Goal: Information Seeking & Learning: Learn about a topic

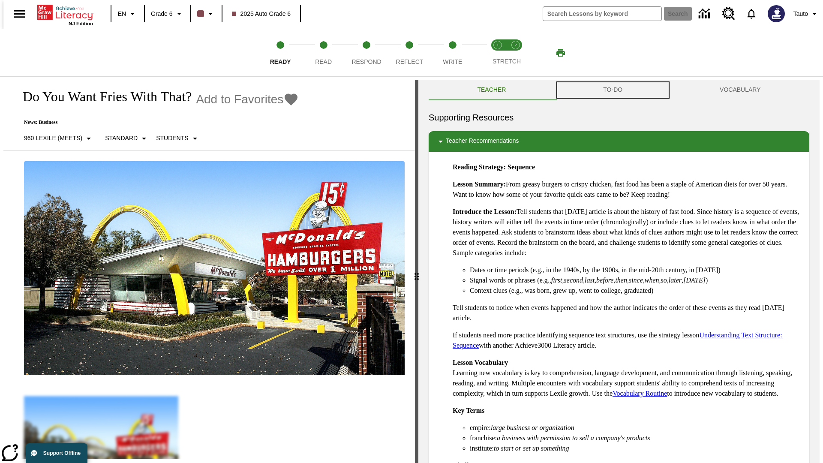
click at [613, 90] on button "TO-DO" at bounding box center [613, 90] width 117 height 21
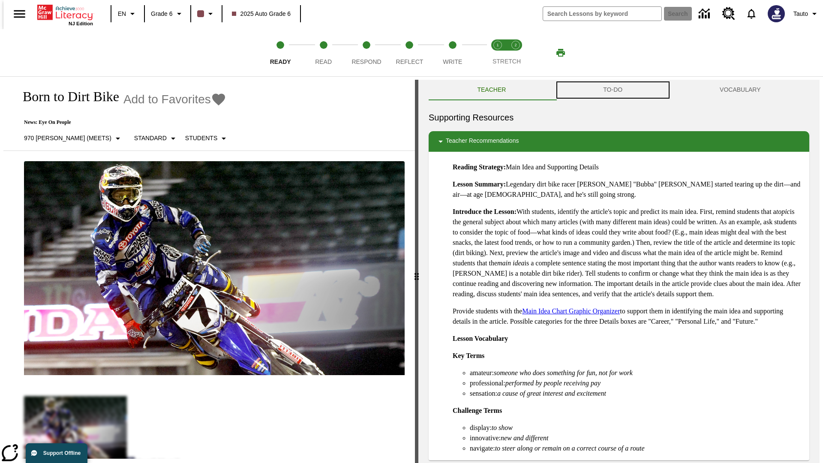
click at [613, 90] on button "TO-DO" at bounding box center [613, 90] width 117 height 21
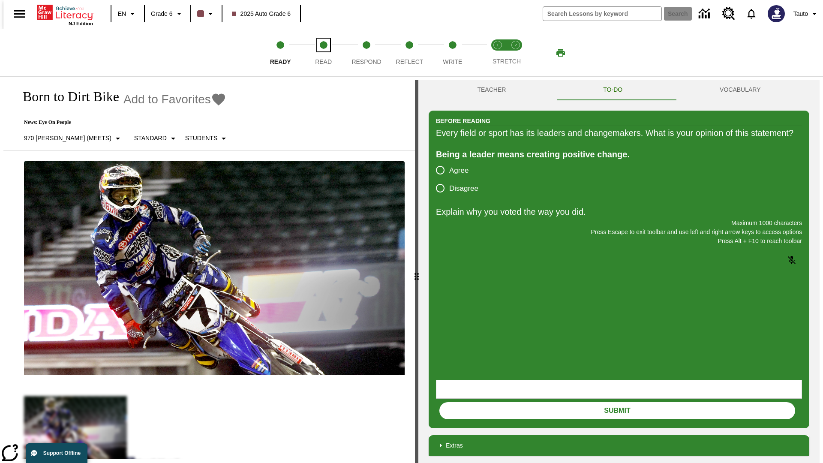
click at [323, 53] on span "Read" at bounding box center [323, 58] width 17 height 15
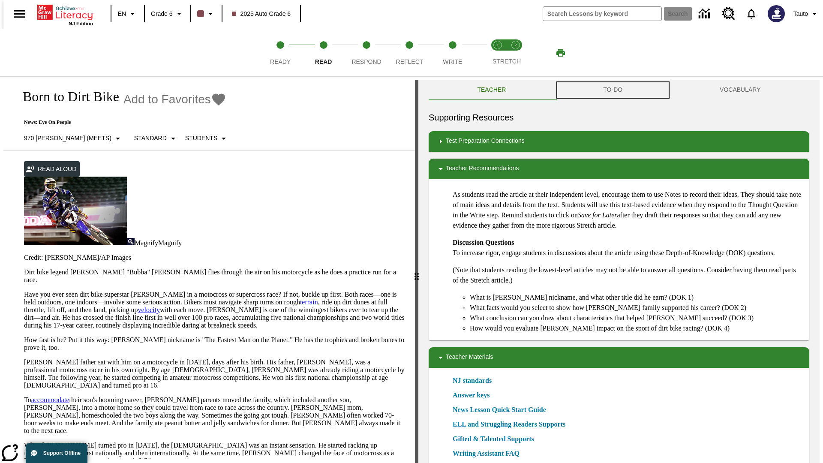
scroll to position [0, 0]
click at [613, 90] on button "TO-DO" at bounding box center [613, 89] width 117 height 21
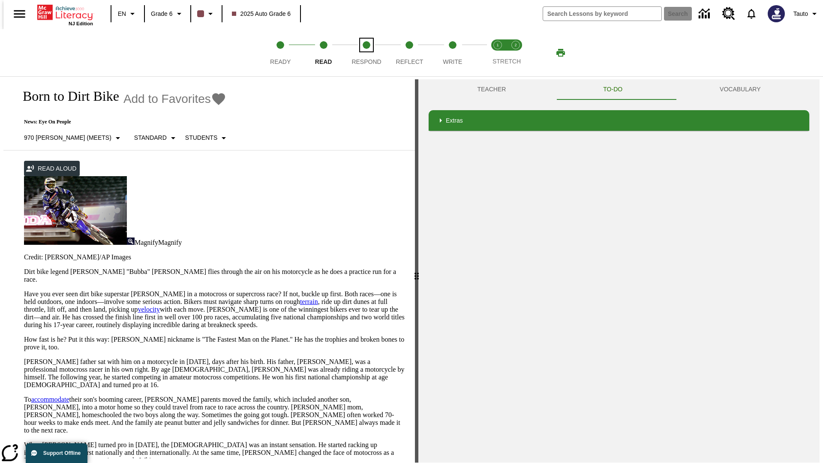
click at [367, 53] on span "Respond" at bounding box center [367, 58] width 30 height 15
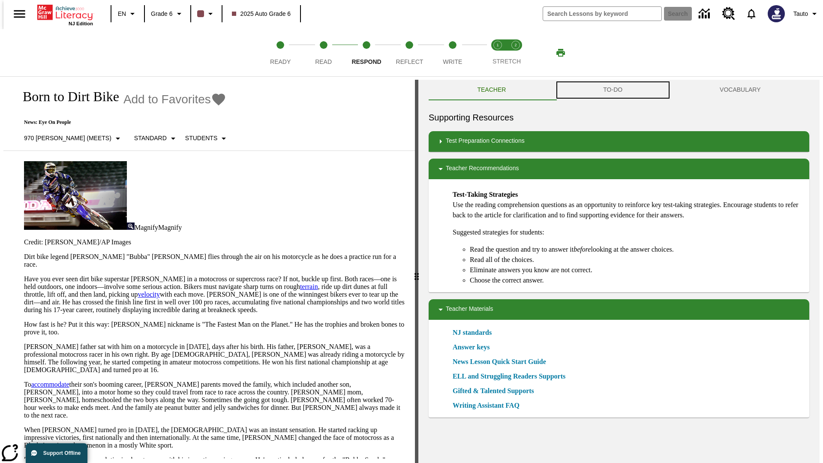
scroll to position [0, 0]
click at [613, 90] on button "TO-DO" at bounding box center [613, 89] width 117 height 21
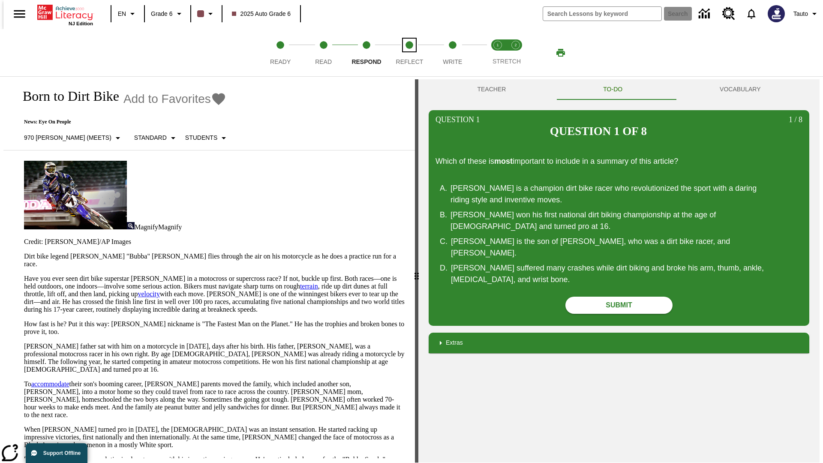
click at [410, 53] on span "Reflect" at bounding box center [409, 58] width 27 height 15
